Goal: Information Seeking & Learning: Learn about a topic

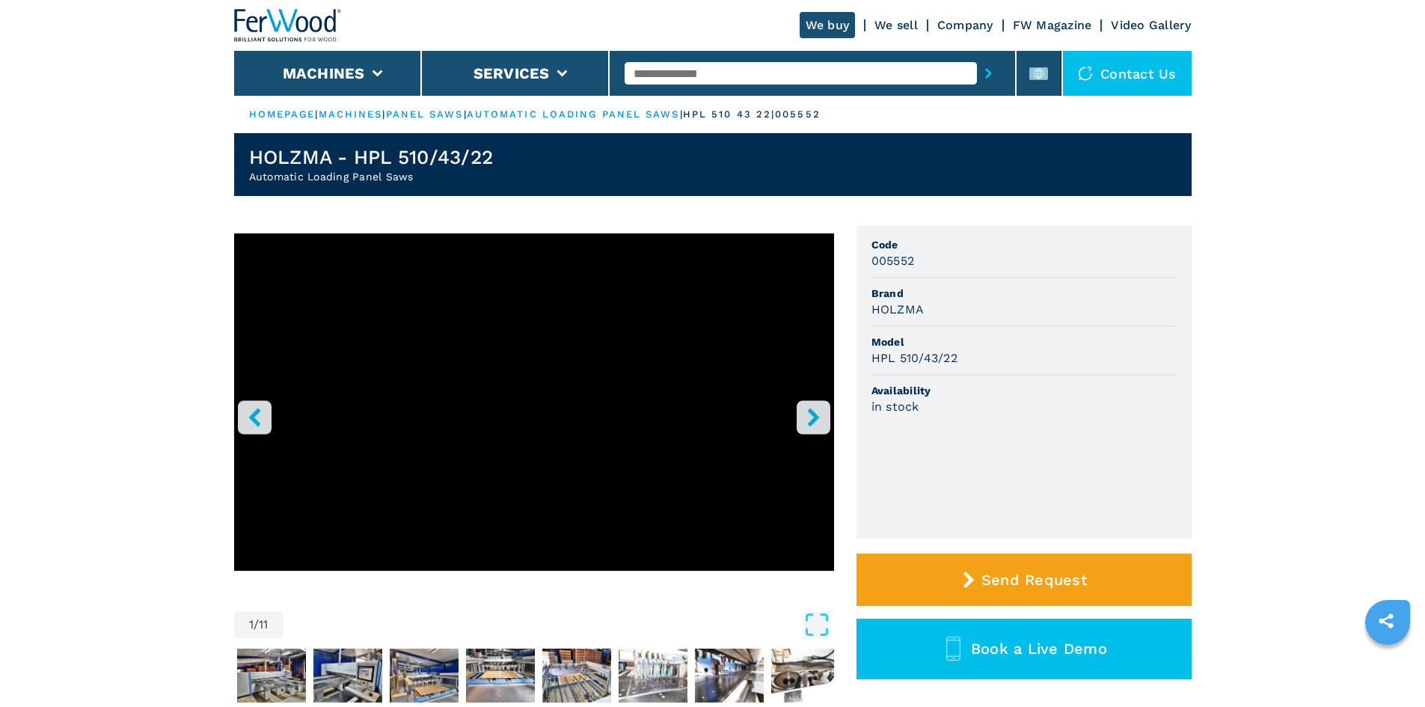
paste input "******"
type input "******"
click at [985, 72] on icon "submit-button" at bounding box center [988, 73] width 7 height 10
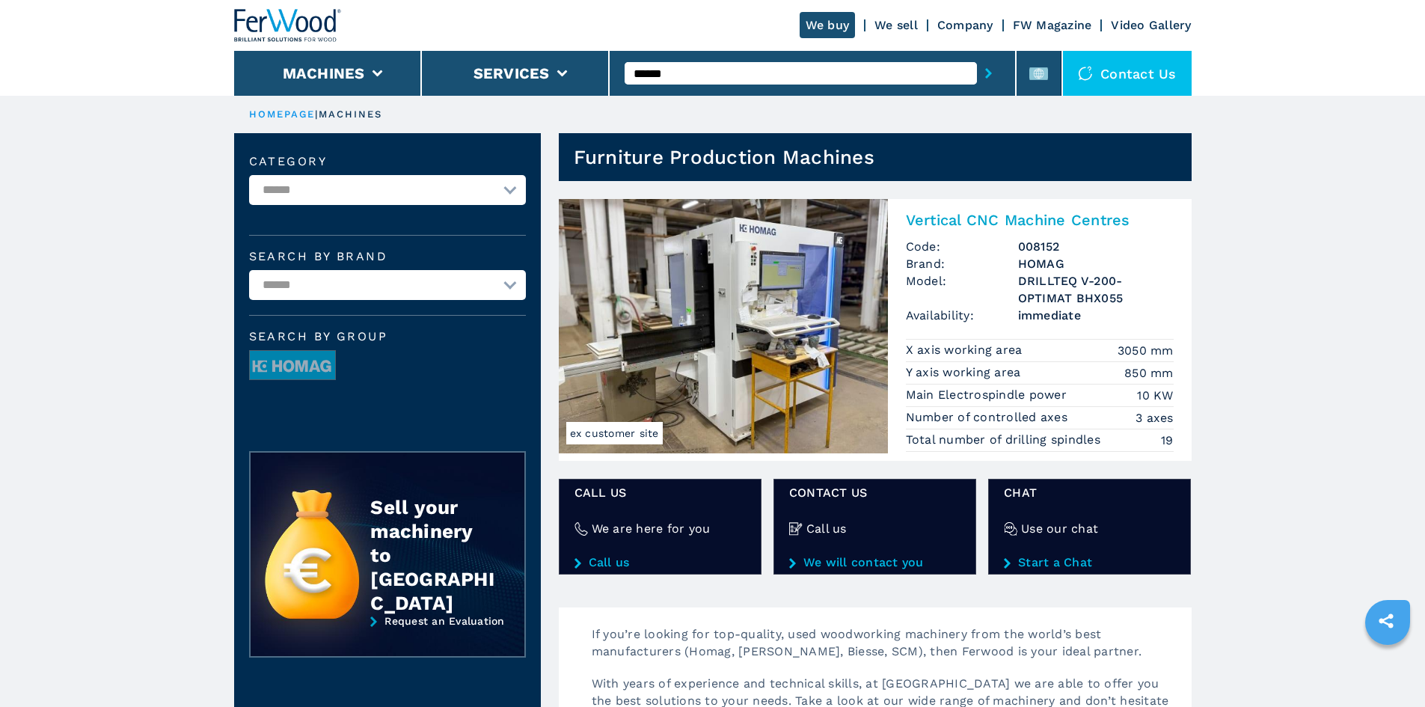
click at [947, 219] on h2 "Vertical CNC Machine Centres" at bounding box center [1040, 220] width 268 height 18
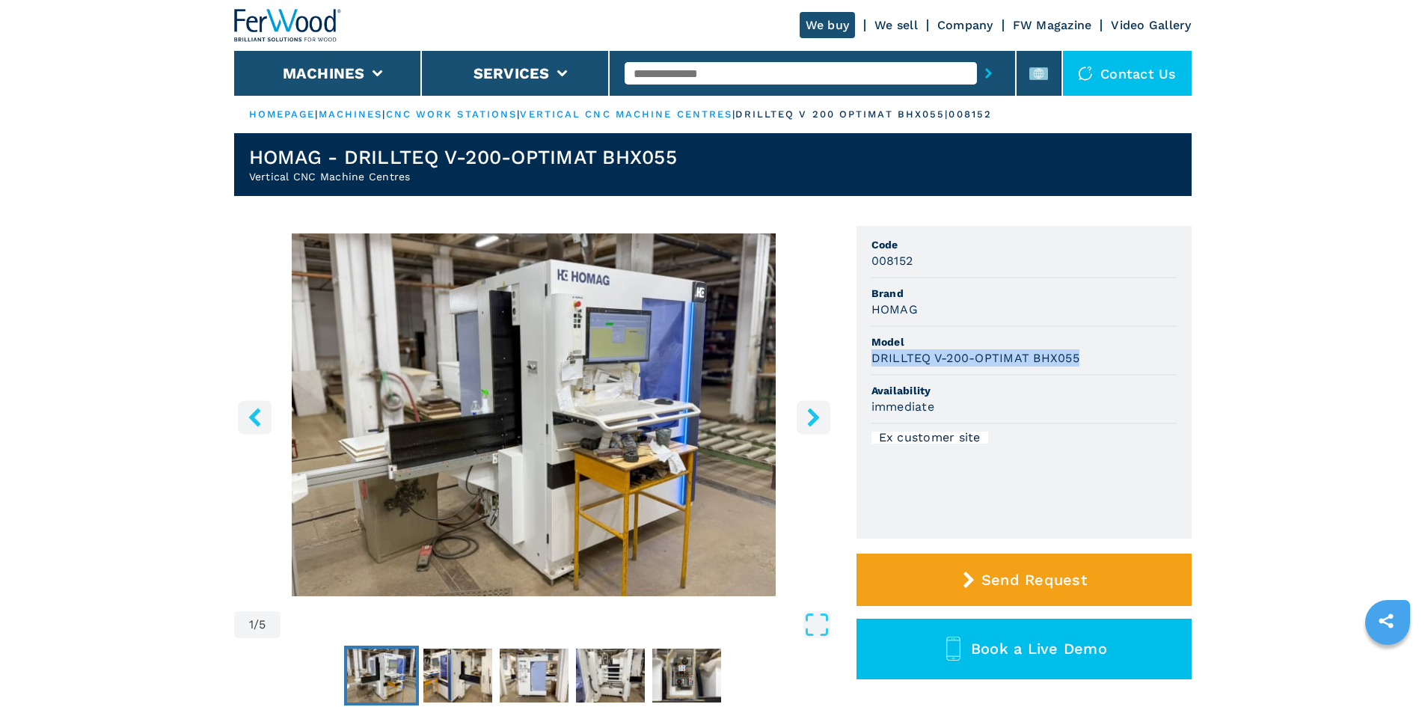
drag, startPoint x: 1076, startPoint y: 357, endPoint x: 859, endPoint y: 357, distance: 217.0
click at [859, 357] on ul "Code 008152 Brand HOMAG Model DRILLTEQ V-200-OPTIMAT BHX055 Availability immedi…" at bounding box center [1024, 382] width 335 height 313
copy h3 "DRILLTEQ V-200-OPTIMAT BHX055"
click at [1088, 353] on div "DRILLTEQ V-200-OPTIMAT BHX055" at bounding box center [1024, 357] width 305 height 17
drag, startPoint x: 912, startPoint y: 263, endPoint x: 874, endPoint y: 260, distance: 38.2
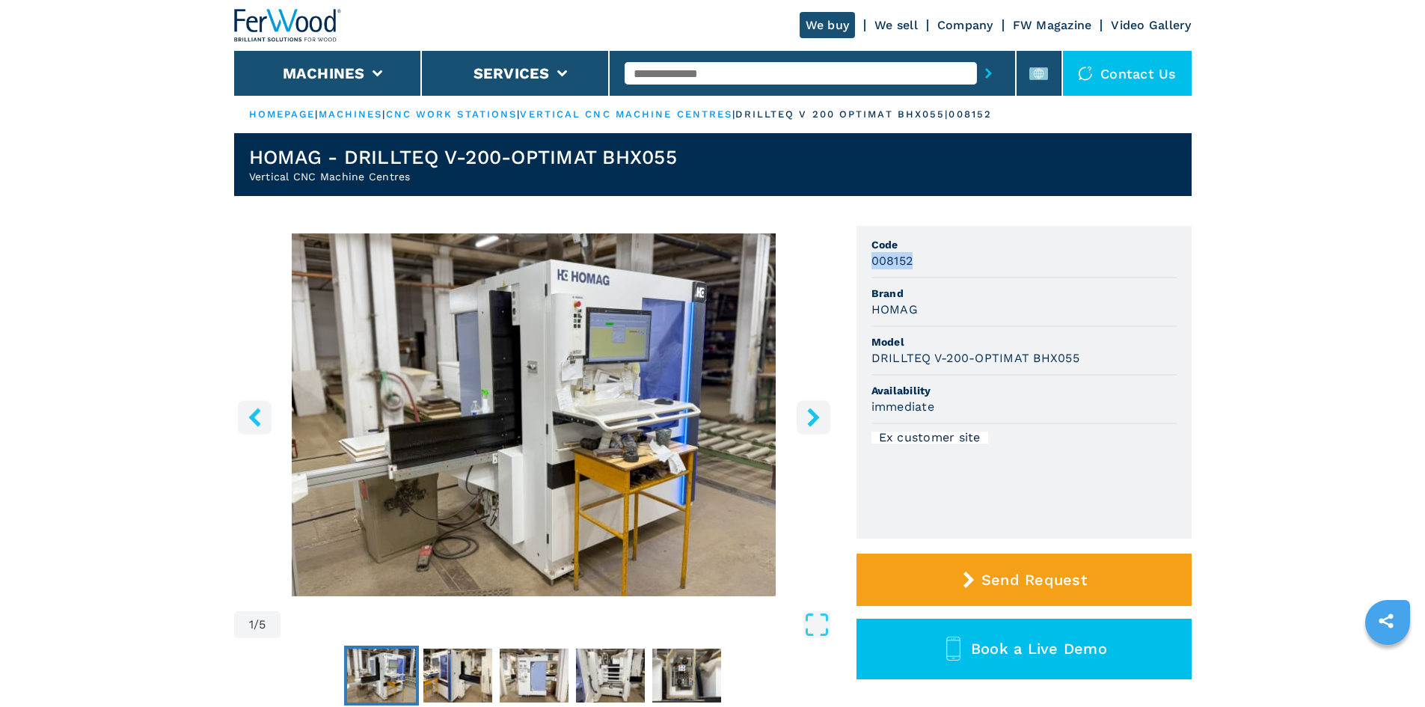
click at [874, 260] on h3 "008152" at bounding box center [893, 260] width 42 height 17
copy h3 "008152"
click at [935, 253] on div "008152" at bounding box center [1024, 260] width 305 height 17
paste input "******"
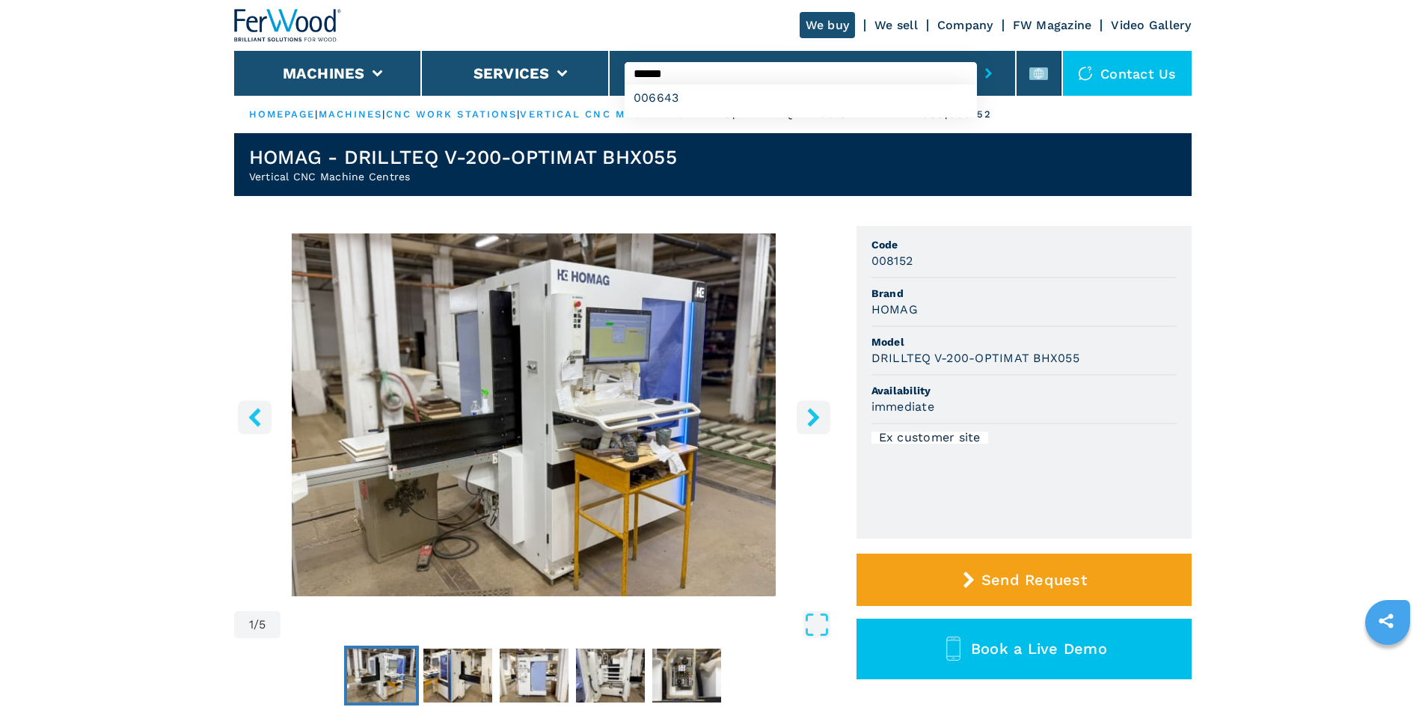
type input "******"
click at [977, 73] on button "submit-button" at bounding box center [988, 73] width 23 height 34
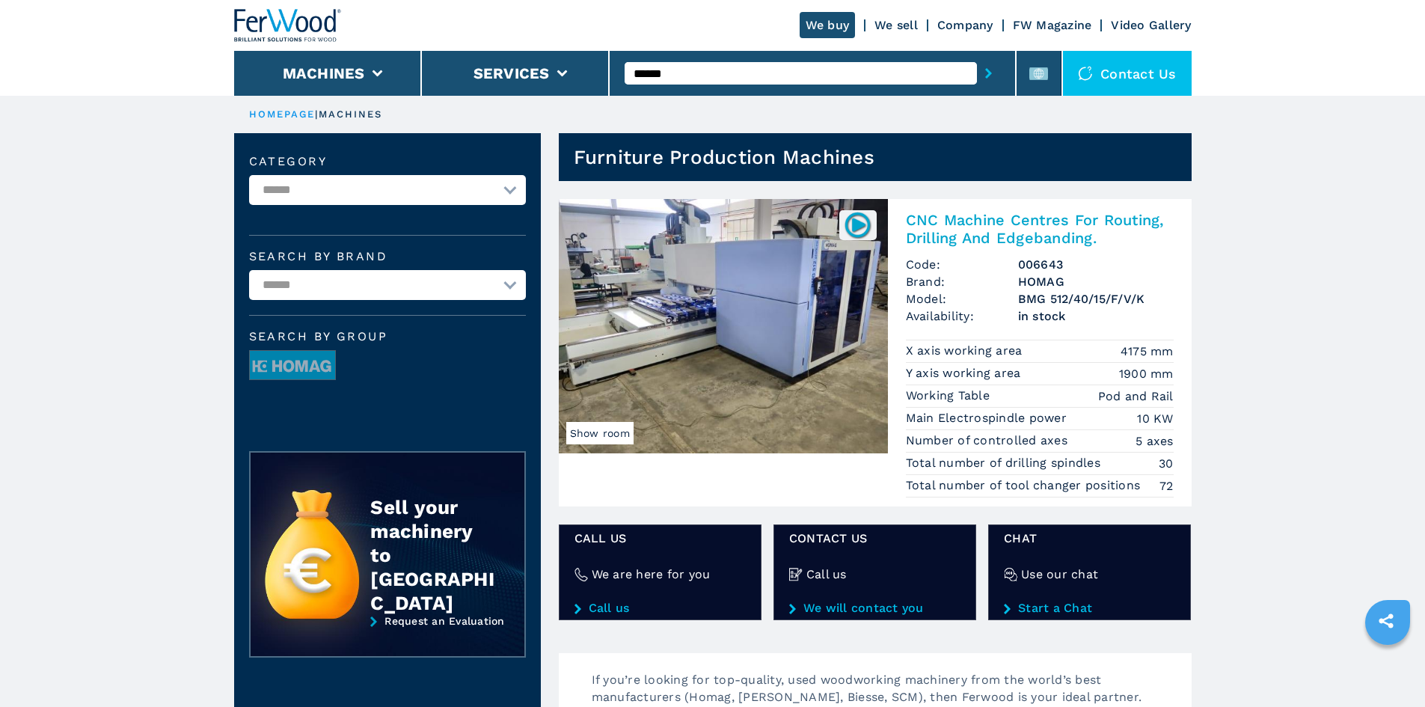
click at [1024, 218] on h2 "CNC Machine Centres For Routing, Drilling And Edgebanding." at bounding box center [1040, 229] width 268 height 36
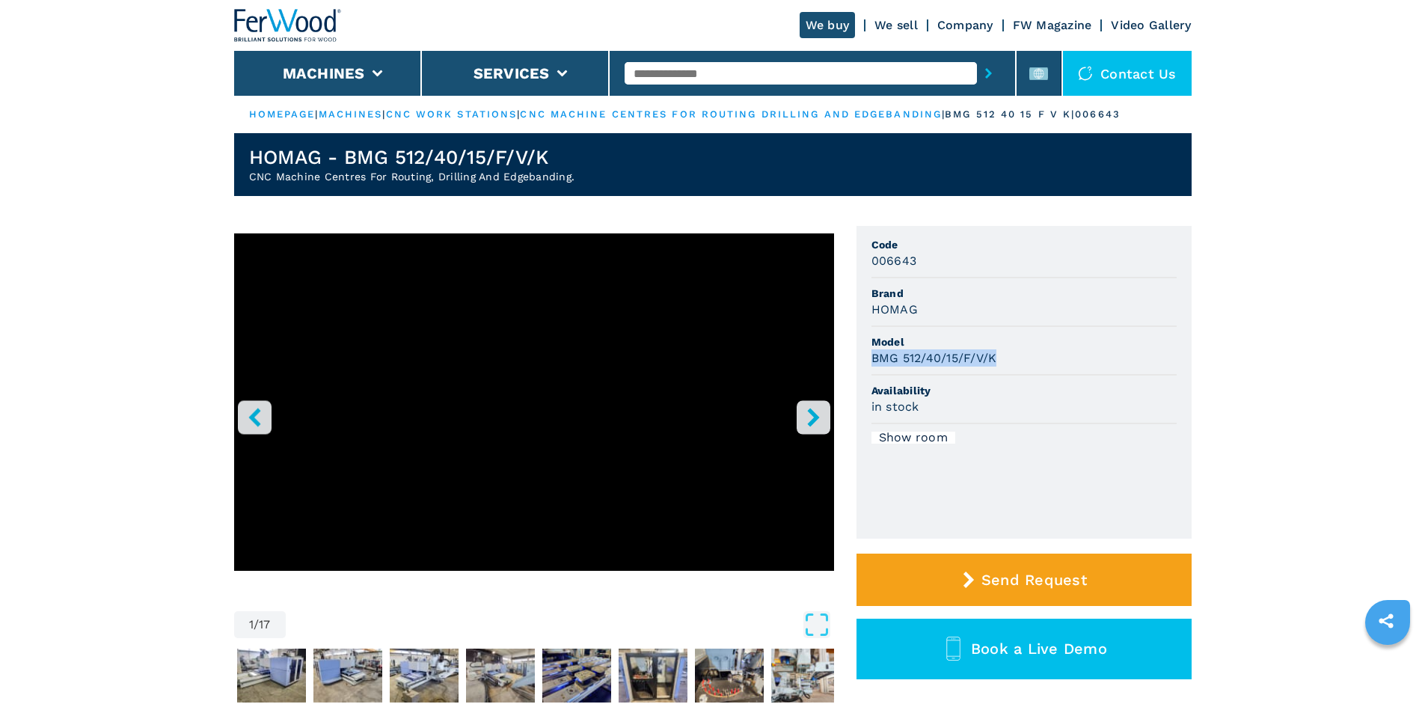
drag, startPoint x: 998, startPoint y: 359, endPoint x: 873, endPoint y: 361, distance: 125.0
click at [873, 361] on div "BMG 512/40/15/F/V/K" at bounding box center [1024, 357] width 305 height 17
copy h3 "BMG 512/40/15/F/V/K"
click at [1059, 365] on div "BMG 512/40/15/F/V/K" at bounding box center [1024, 357] width 305 height 17
drag, startPoint x: 914, startPoint y: 261, endPoint x: 868, endPoint y: 260, distance: 46.4
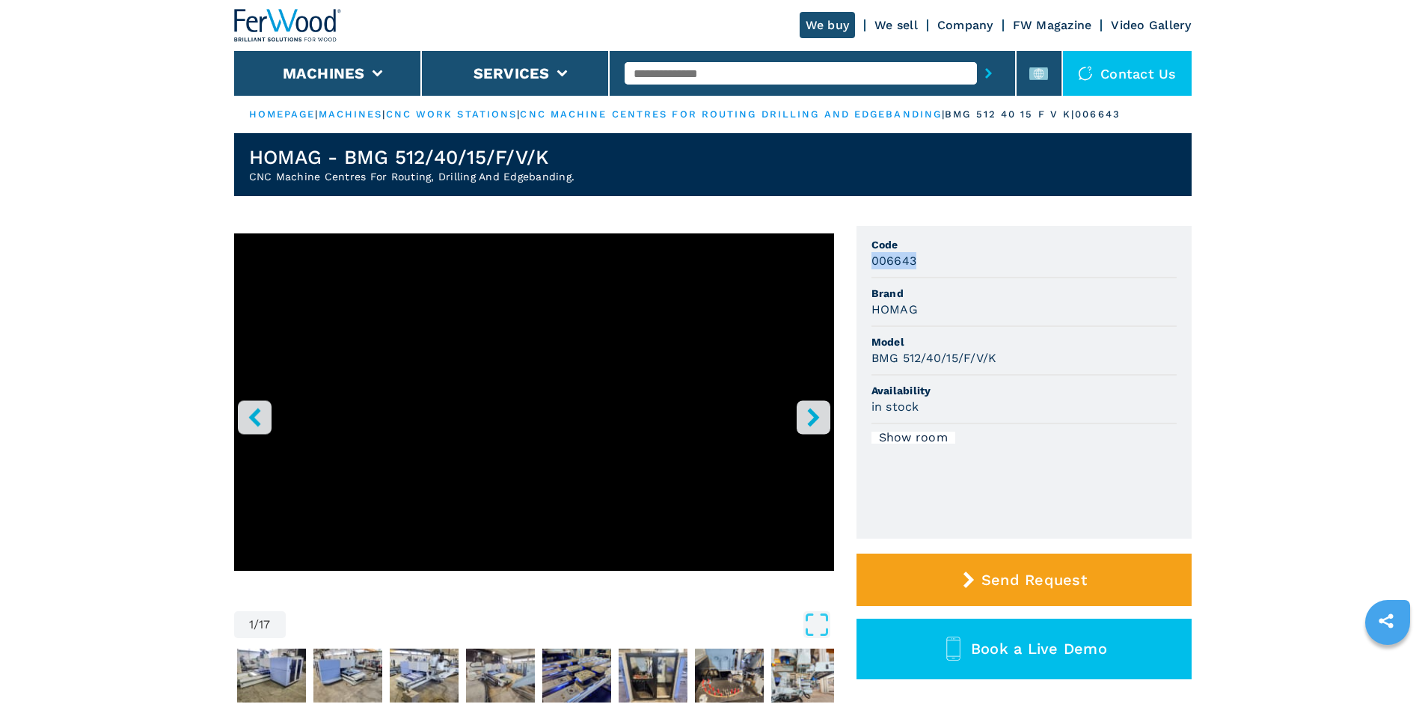
click at [868, 260] on ul "Code 006643 Brand HOMAG Model BMG 512/40/15/F/V/K Availability in stock Show ro…" at bounding box center [1024, 382] width 335 height 313
copy h3 "006643"
click at [952, 261] on div "006643" at bounding box center [1024, 260] width 305 height 17
click at [729, 67] on input "text" at bounding box center [801, 73] width 352 height 22
paste input "******"
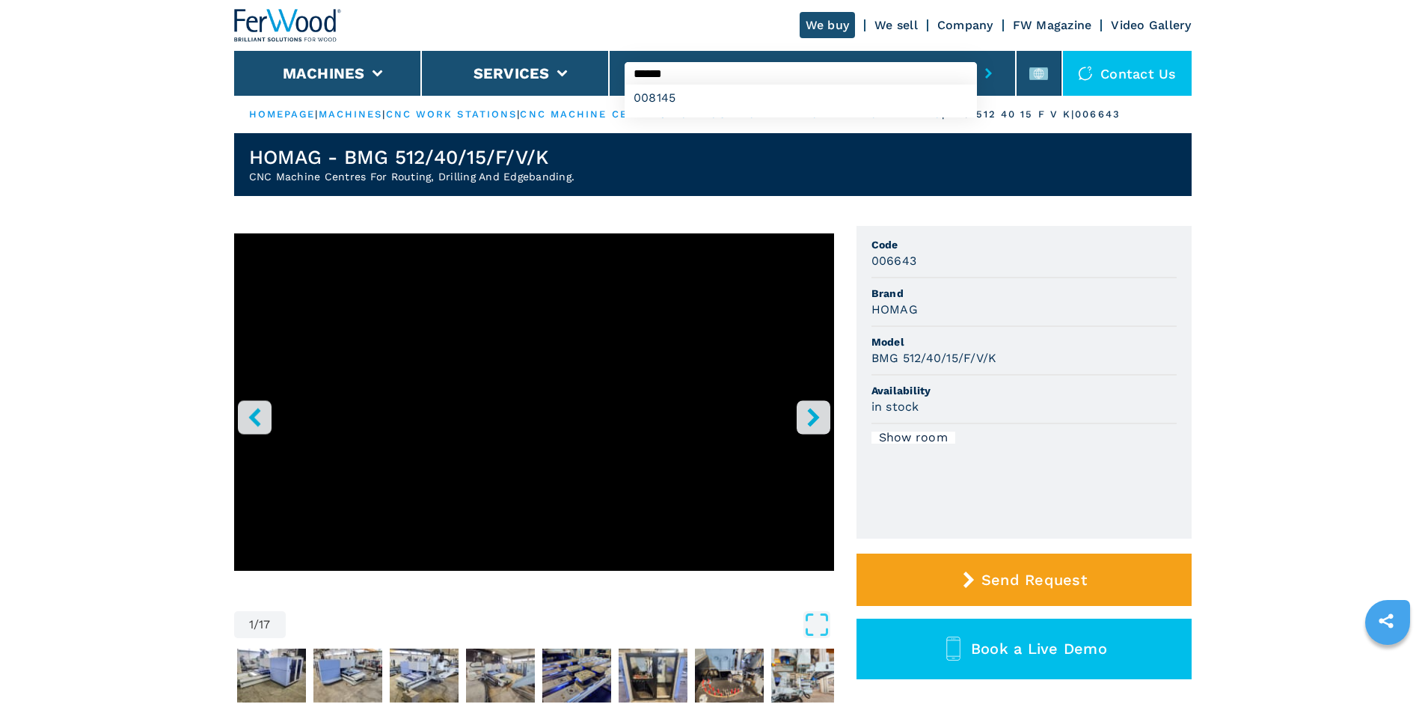
type input "******"
click at [977, 73] on button "submit-button" at bounding box center [988, 73] width 23 height 34
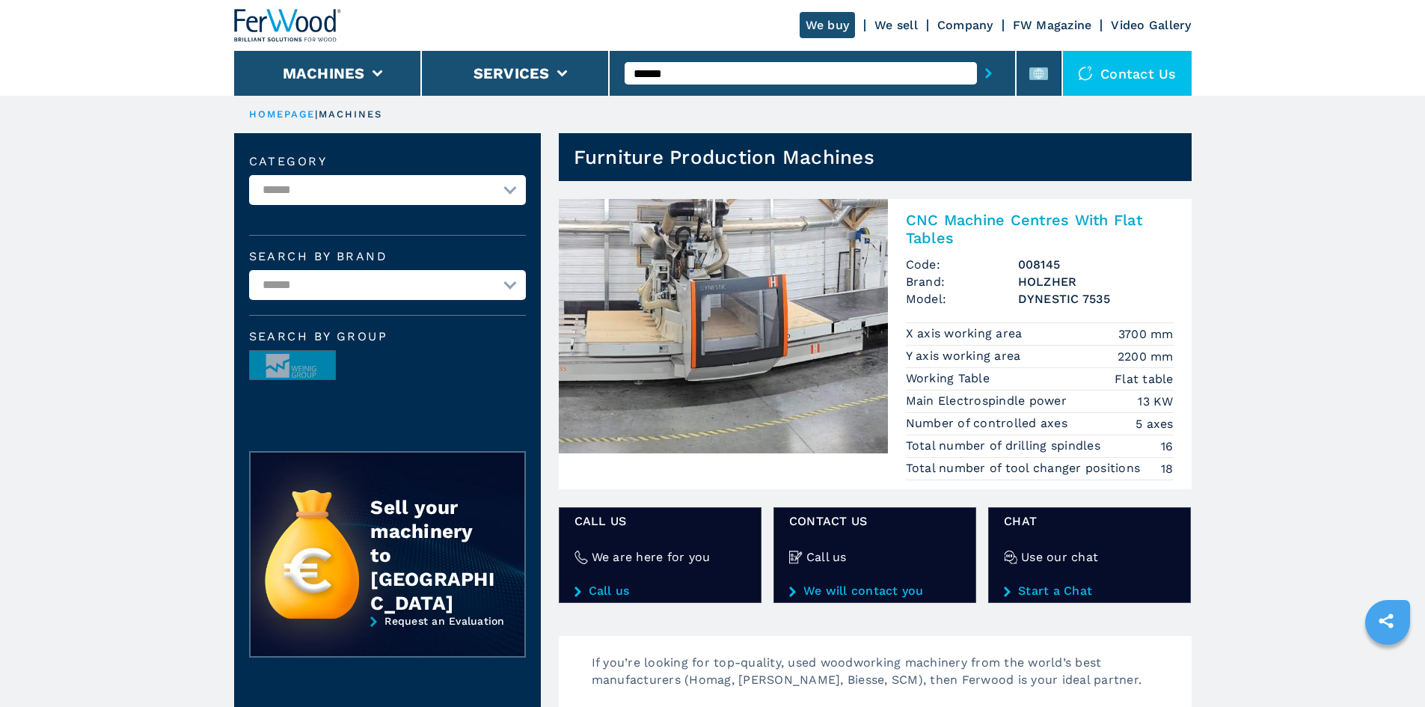
click at [982, 215] on h2 "CNC Machine Centres With Flat Tables" at bounding box center [1040, 229] width 268 height 36
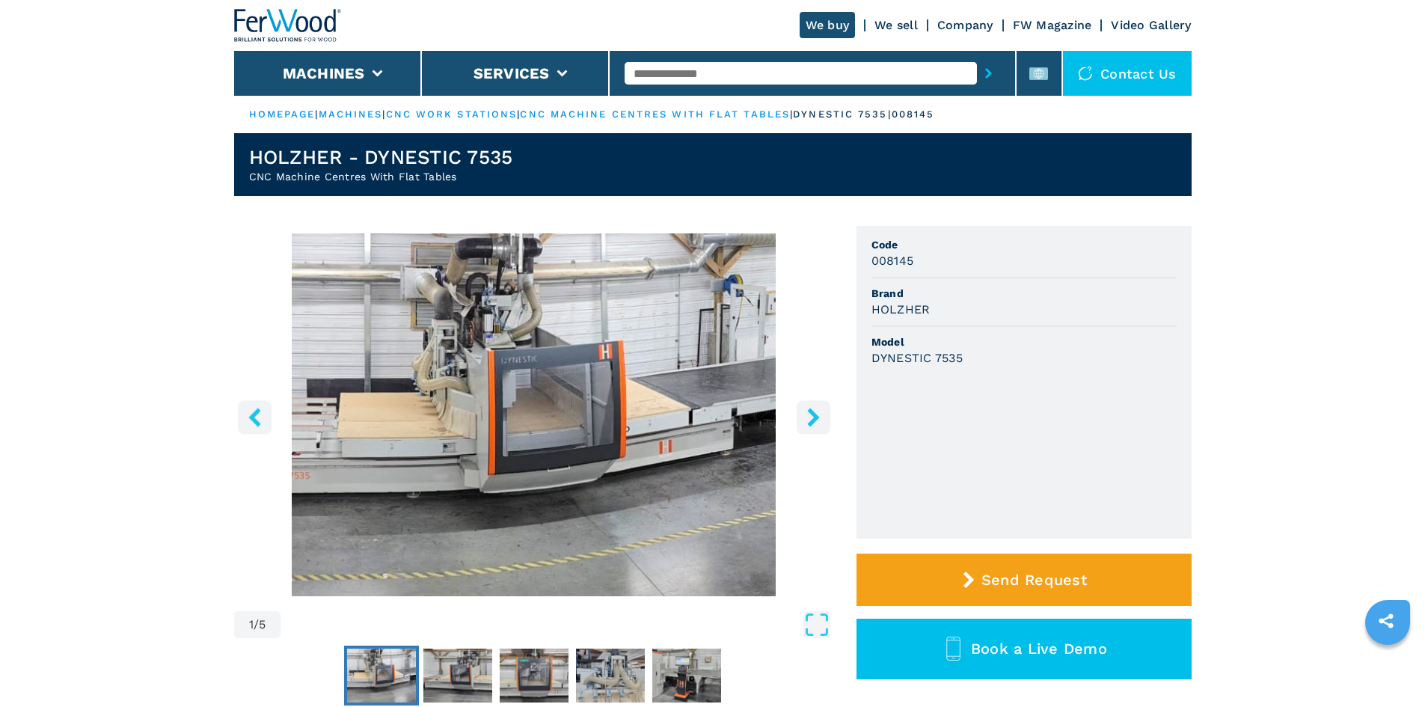
click at [913, 355] on h3 "DYNESTIC 7535" at bounding box center [917, 357] width 91 height 17
copy div "DYNESTIC 7535"
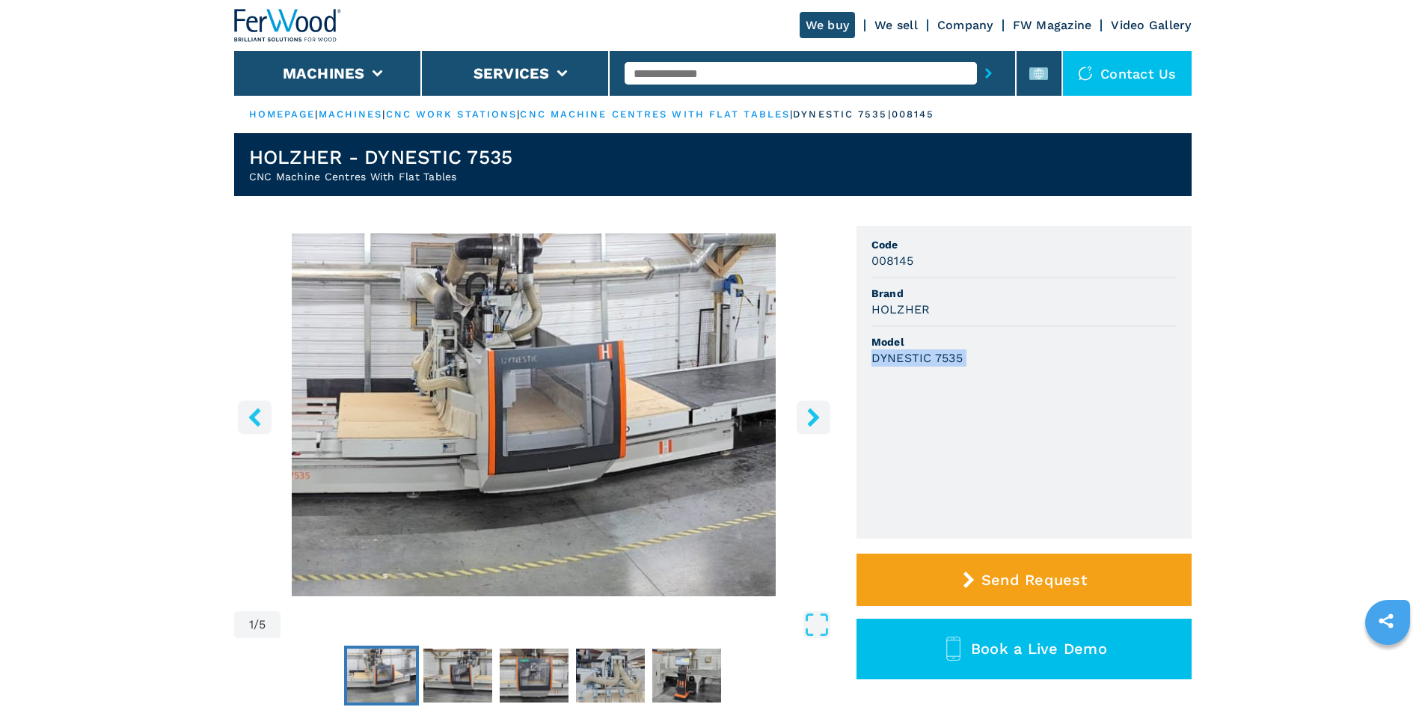
click at [997, 379] on ul "Code 008145 Brand HOLZHER Model DYNESTIC 7535" at bounding box center [1024, 382] width 335 height 313
click at [904, 265] on h3 "008145" at bounding box center [893, 260] width 43 height 17
copy h3 "008145"
click at [952, 259] on div "008145" at bounding box center [1024, 260] width 305 height 17
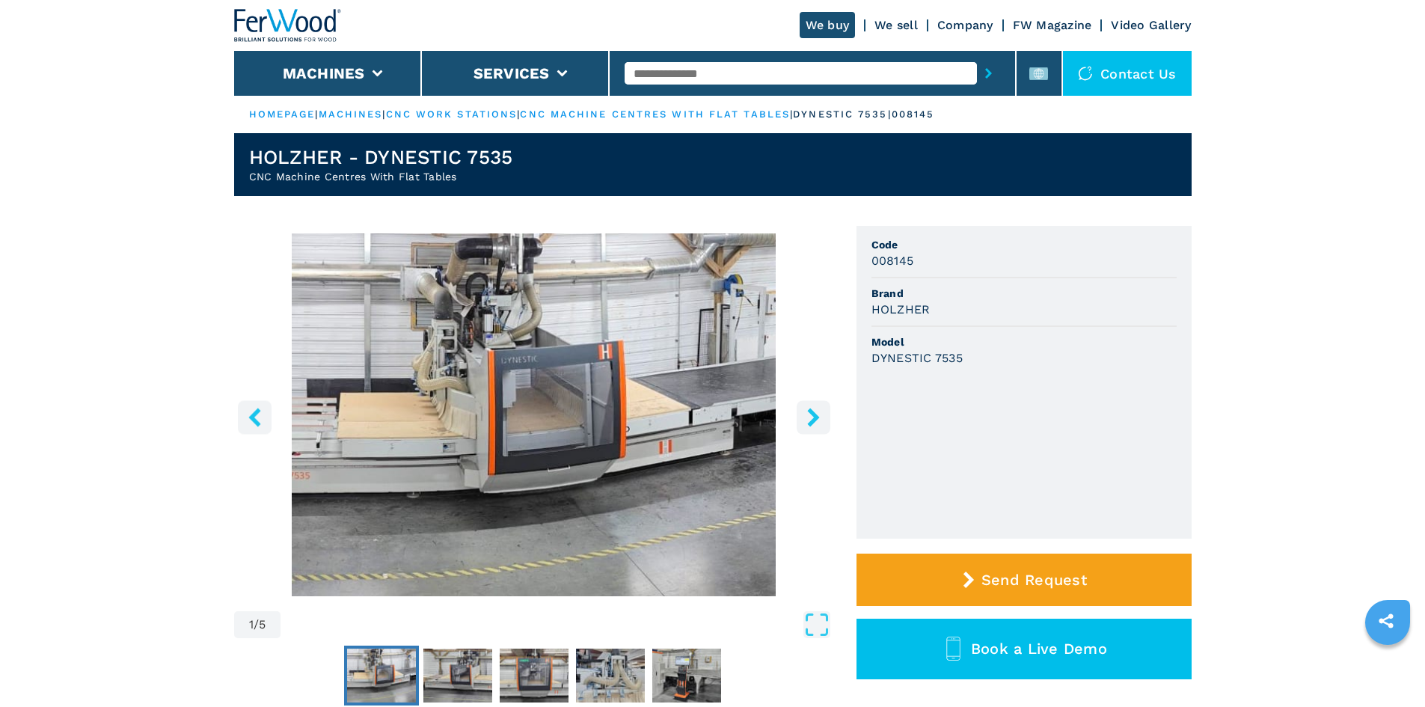
paste input "******"
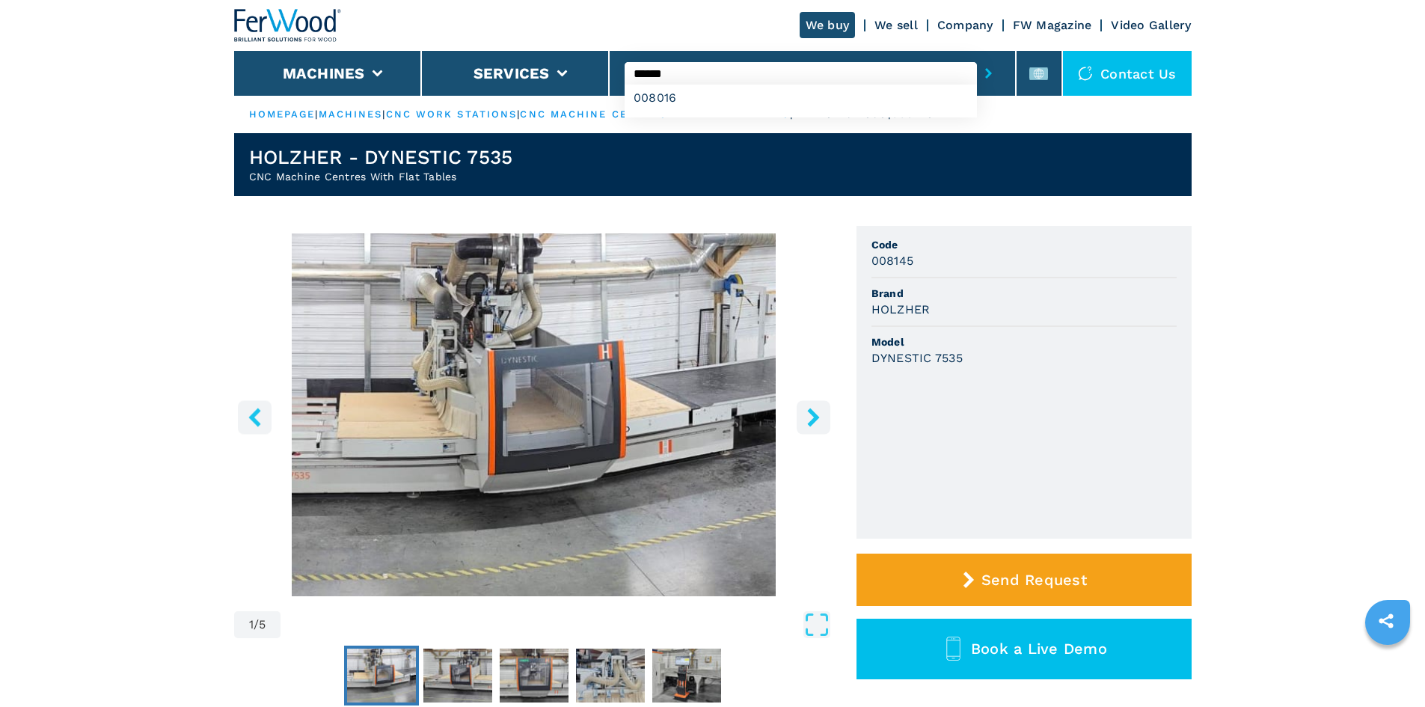
type input "******"
click at [977, 70] on button "submit-button" at bounding box center [988, 73] width 23 height 34
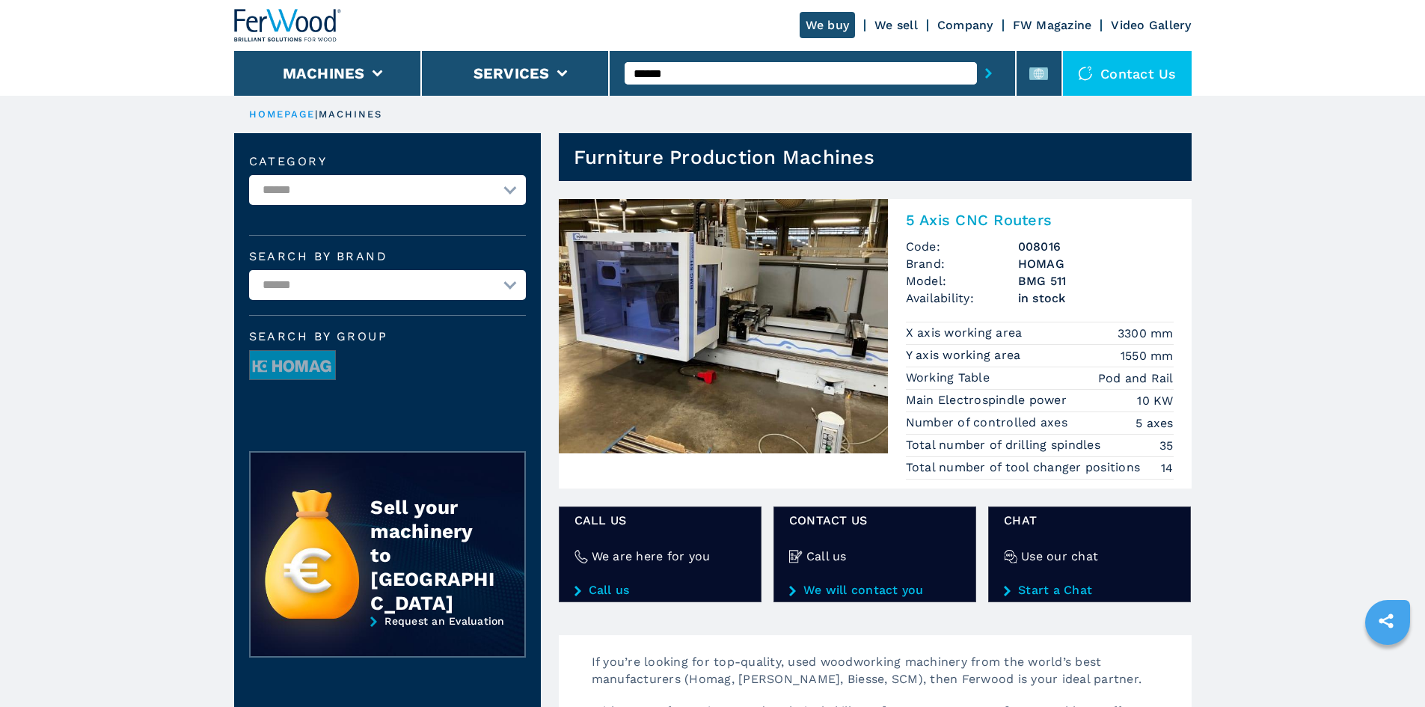
click at [923, 220] on h2 "5 Axis CNC Routers" at bounding box center [1040, 220] width 268 height 18
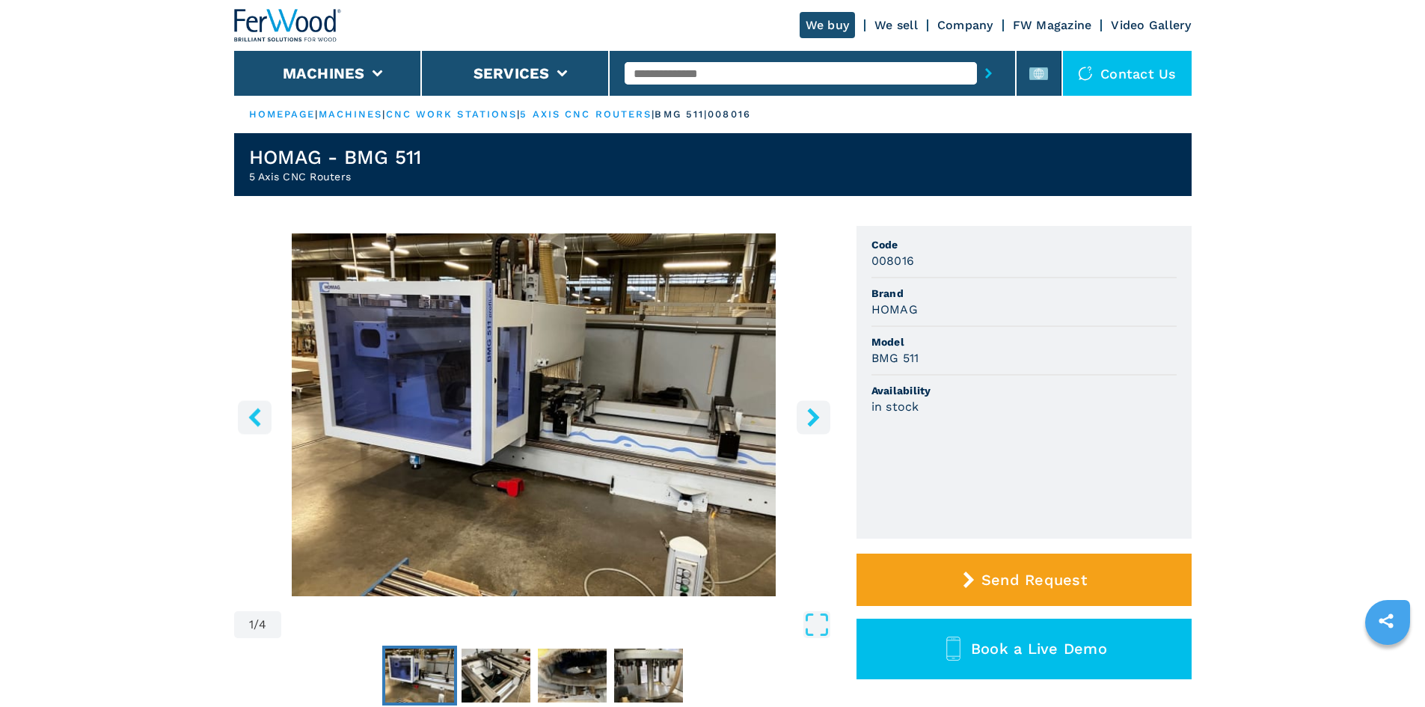
click at [888, 358] on h3 "BMG 511" at bounding box center [896, 357] width 48 height 17
drag, startPoint x: 889, startPoint y: 357, endPoint x: 880, endPoint y: 359, distance: 9.3
click at [880, 359] on h3 "BMG 511" at bounding box center [896, 357] width 48 height 17
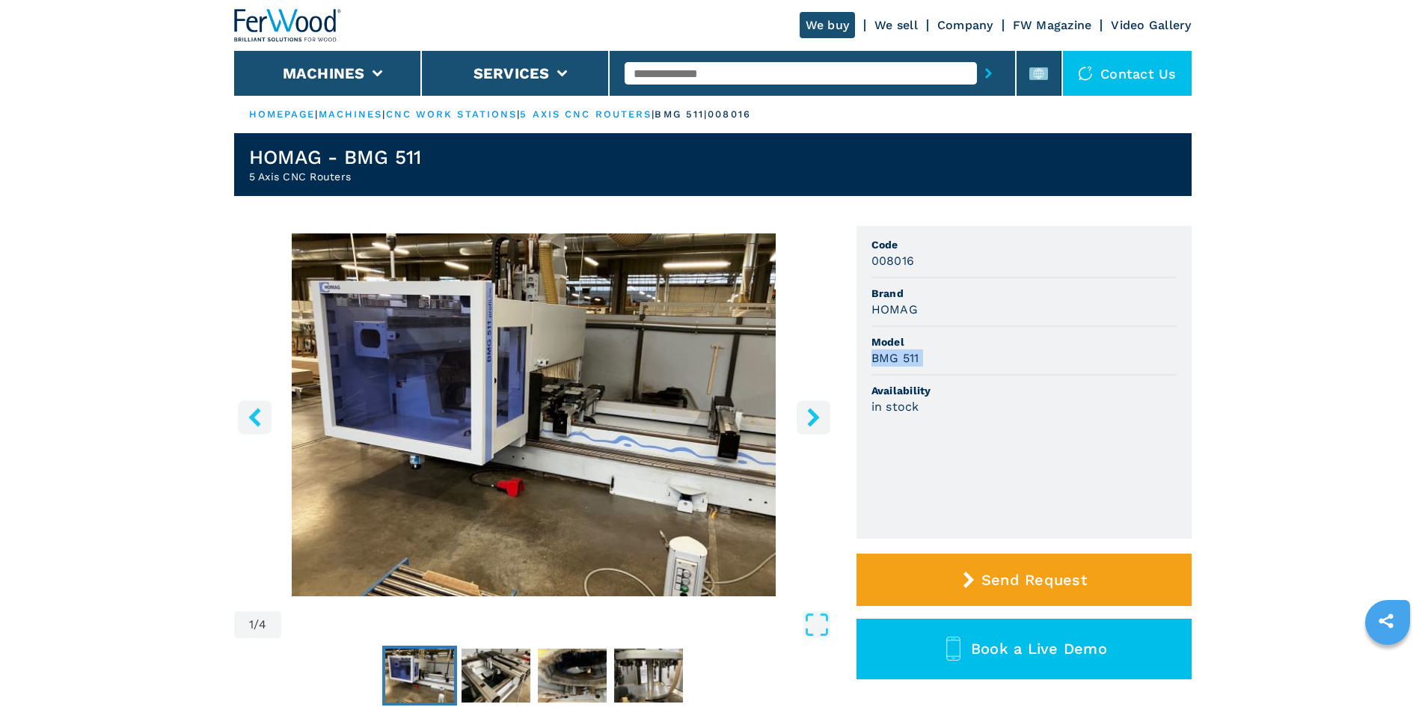
click at [881, 358] on h3 "BMG 511" at bounding box center [896, 357] width 48 height 17
click at [946, 394] on span "Availability" at bounding box center [1024, 390] width 305 height 15
click at [885, 263] on h3 "008016" at bounding box center [893, 260] width 43 height 17
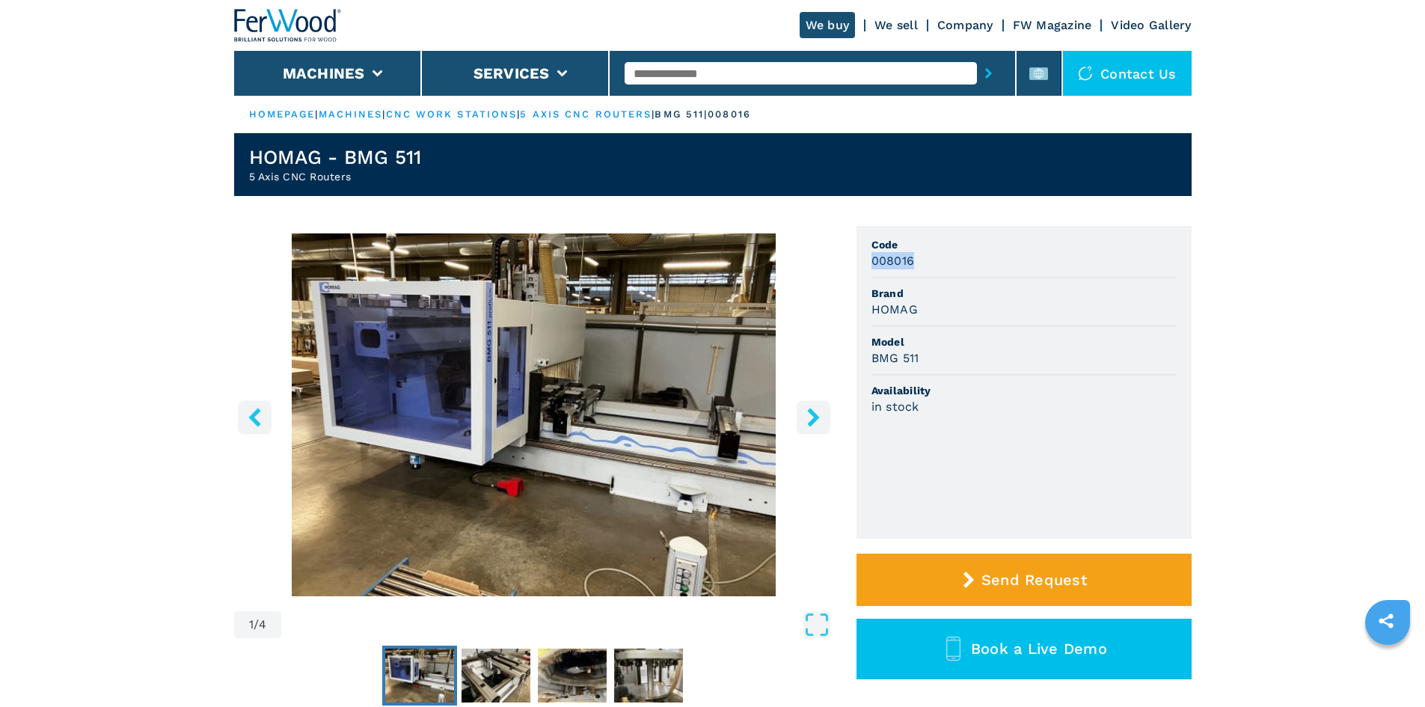
copy h3 "008016"
click at [932, 262] on div "008016" at bounding box center [1024, 260] width 305 height 17
